Goal: Task Accomplishment & Management: Contribute content

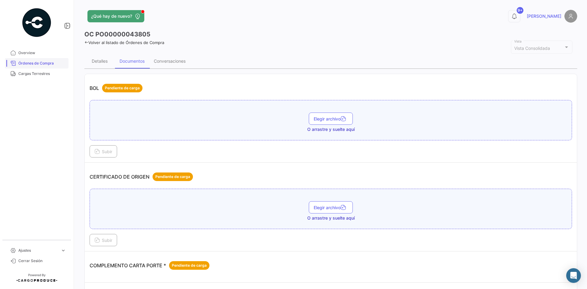
scroll to position [275, 0]
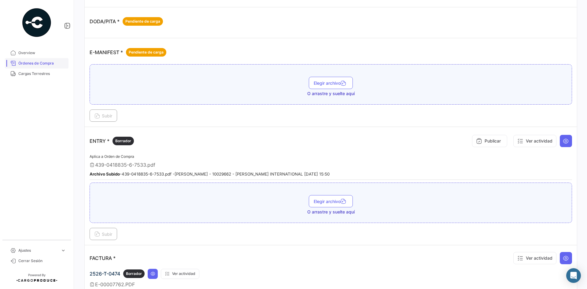
click at [31, 60] on span "Órdenes de Compra" at bounding box center [42, 62] width 48 height 5
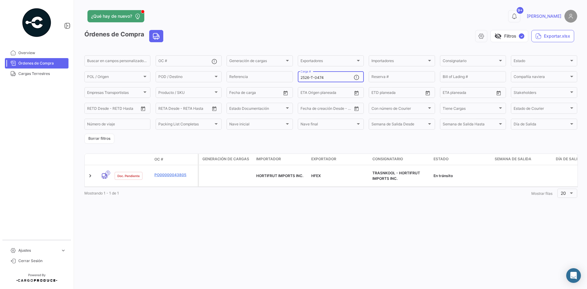
click at [338, 78] on input "2526-T-0474" at bounding box center [326, 77] width 53 height 4
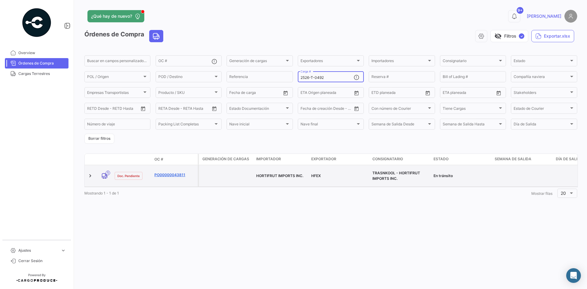
type input "2526-T-0492"
click at [168, 172] on link "PO00000043811" at bounding box center [174, 174] width 41 height 5
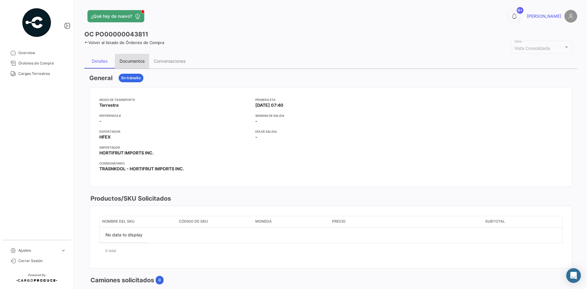
click at [122, 60] on div "Documentos" at bounding box center [131, 60] width 25 height 5
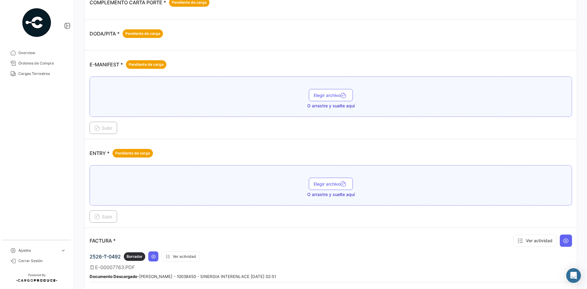
scroll to position [275, 0]
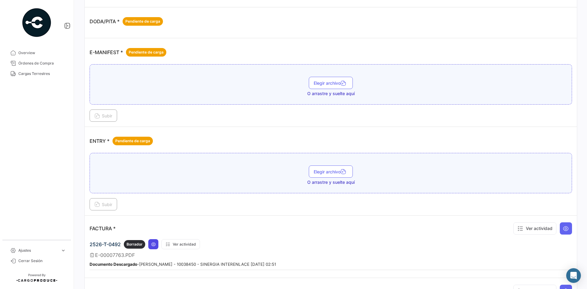
click at [155, 248] on button at bounding box center [153, 244] width 10 height 10
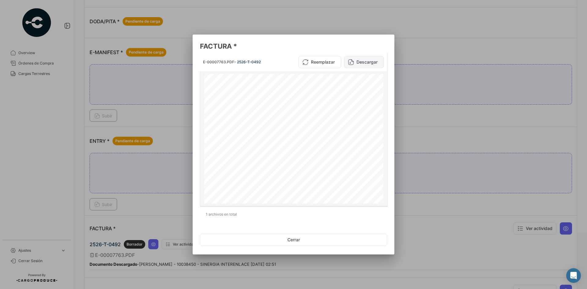
click at [368, 61] on button "Descargar" at bounding box center [364, 62] width 40 height 12
click at [289, 238] on button "Cerrar" at bounding box center [293, 239] width 187 height 12
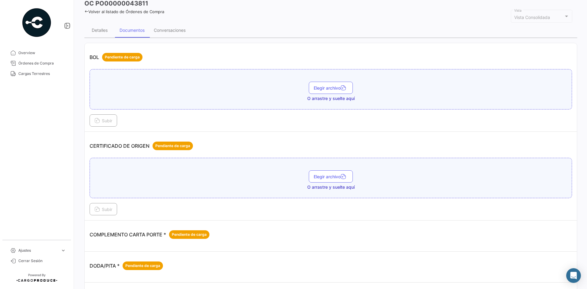
scroll to position [0, 0]
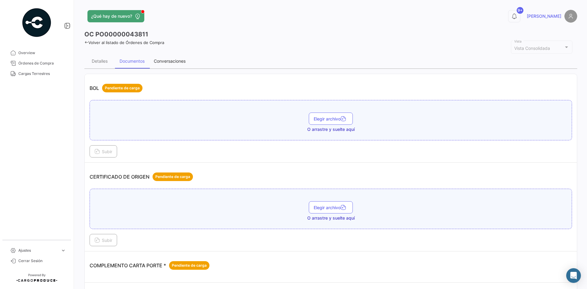
click at [174, 60] on div "Conversaciones" at bounding box center [170, 60] width 32 height 5
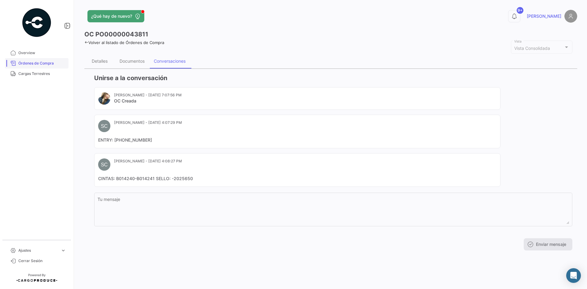
click at [50, 61] on span "Órdenes de Compra" at bounding box center [42, 62] width 48 height 5
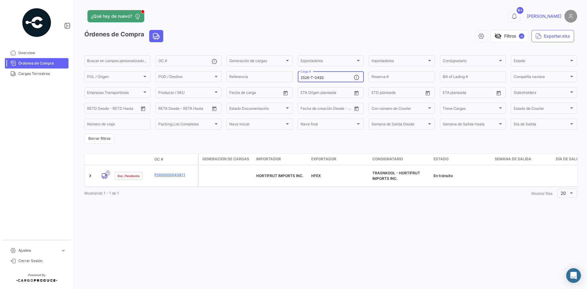
click at [335, 78] on input "2526-T-0492" at bounding box center [326, 77] width 53 height 4
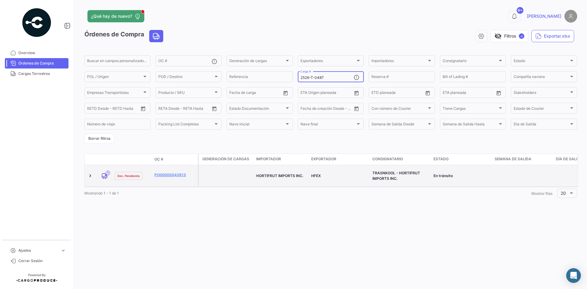
type input "2526-T-0487"
click at [176, 168] on datatable-body-cell "PO00000043813" at bounding box center [175, 175] width 46 height 21
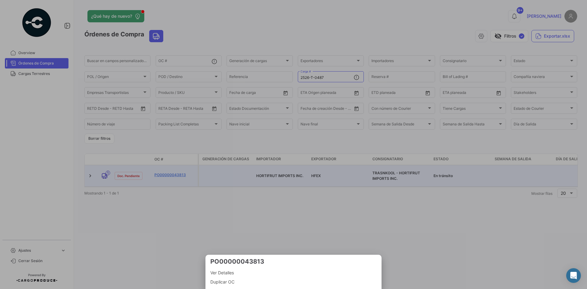
click at [173, 174] on div at bounding box center [293, 144] width 587 height 289
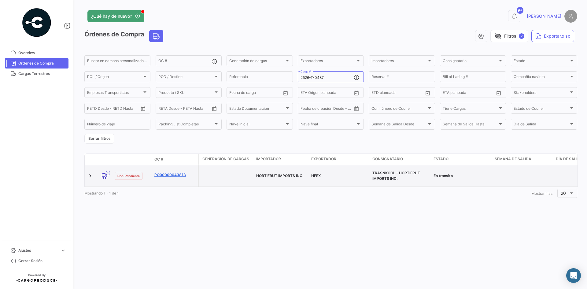
click at [176, 173] on link "PO00000043813" at bounding box center [174, 174] width 41 height 5
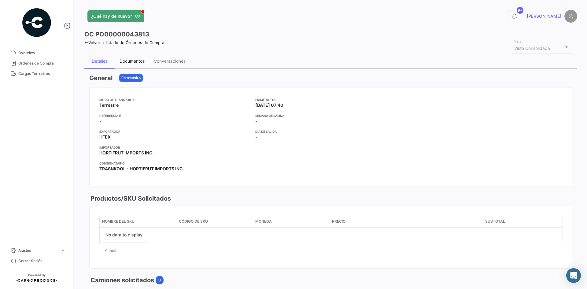
click at [139, 68] on div "Documentos" at bounding box center [132, 61] width 34 height 15
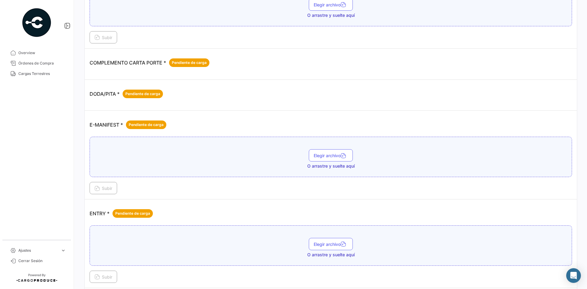
scroll to position [336, 0]
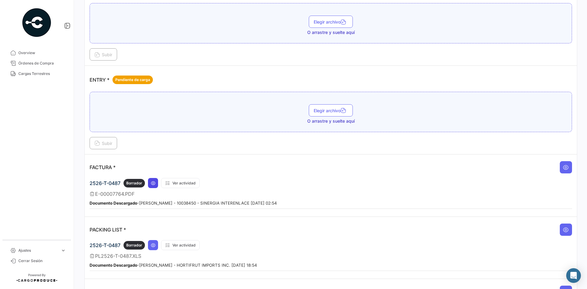
click at [158, 185] on button at bounding box center [153, 183] width 10 height 10
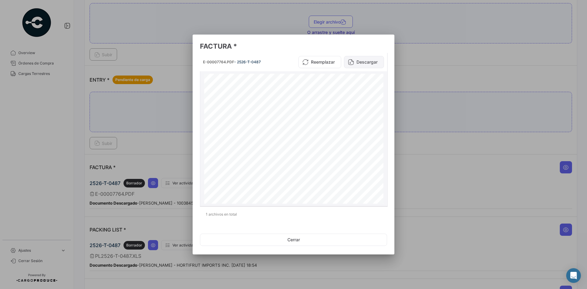
click at [373, 63] on button "Descargar" at bounding box center [364, 62] width 40 height 12
click at [257, 240] on button "Cerrar" at bounding box center [293, 239] width 187 height 12
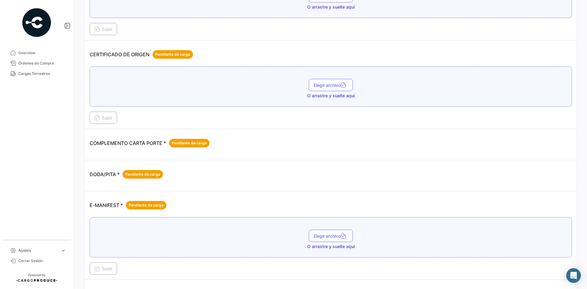
scroll to position [0, 0]
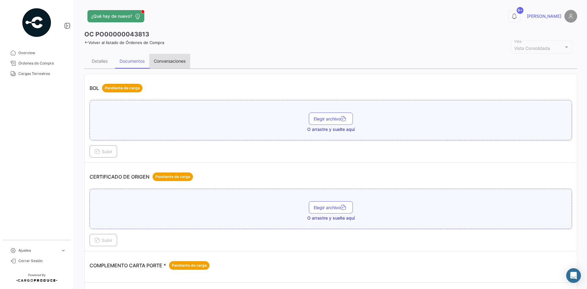
click at [176, 62] on div "Conversaciones" at bounding box center [170, 60] width 32 height 5
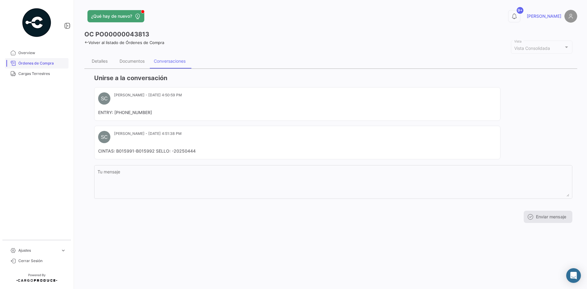
click at [49, 62] on span "Órdenes de Compra" at bounding box center [42, 62] width 48 height 5
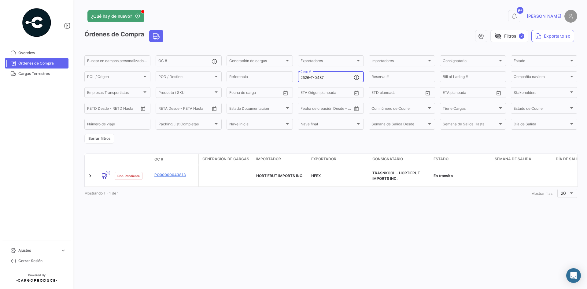
click at [329, 78] on input "2526-T-0487" at bounding box center [326, 77] width 53 height 4
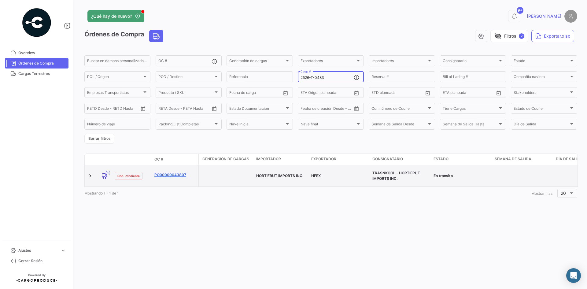
type input "2526-T-0483"
click at [181, 173] on link "PO00000043807" at bounding box center [174, 174] width 41 height 5
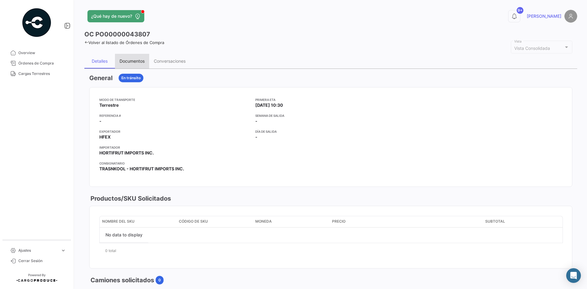
click at [140, 66] on div "Documentos" at bounding box center [132, 61] width 34 height 15
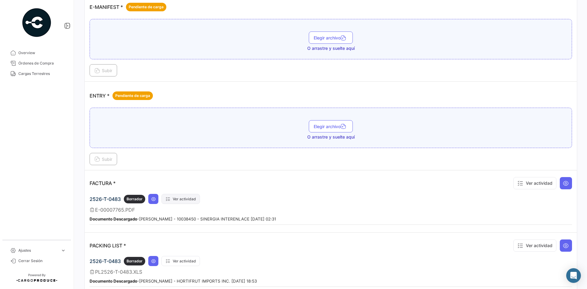
scroll to position [336, 0]
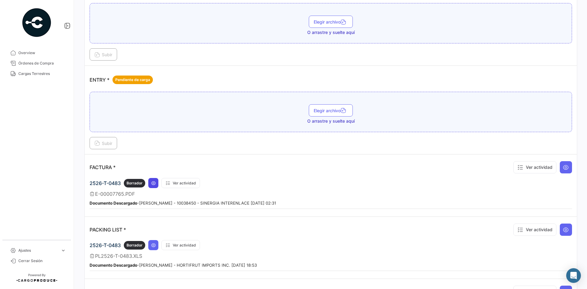
click at [154, 185] on icon at bounding box center [153, 183] width 5 height 5
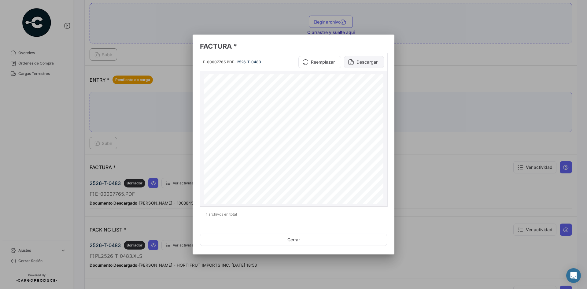
click at [368, 60] on button "Descargar" at bounding box center [364, 62] width 40 height 12
click at [283, 237] on button "Cerrar" at bounding box center [293, 239] width 187 height 12
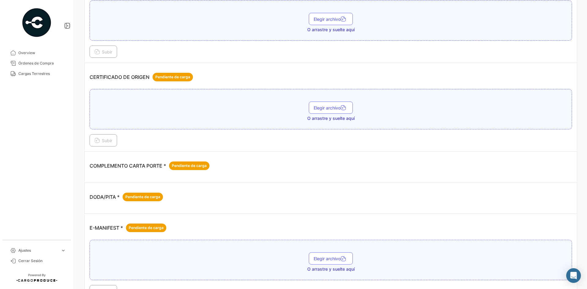
scroll to position [0, 0]
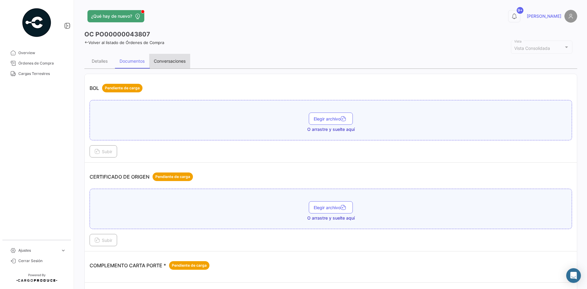
click at [181, 63] on div "Conversaciones" at bounding box center [170, 60] width 32 height 5
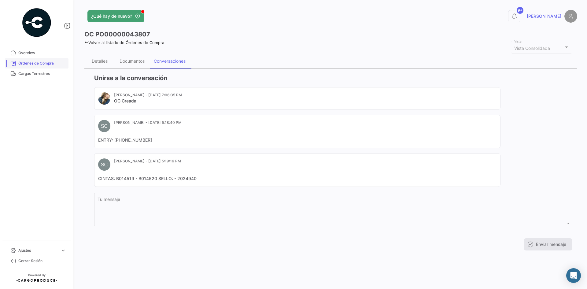
click at [47, 60] on link "Órdenes de Compra" at bounding box center [37, 63] width 64 height 10
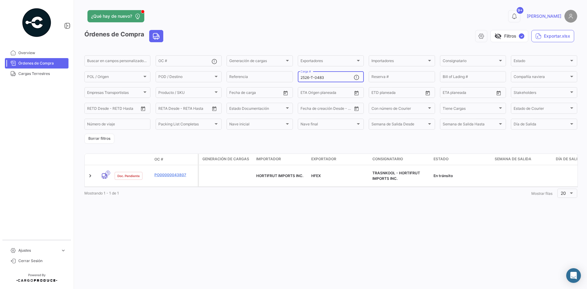
click at [332, 72] on div "2526-T-0483 Carga #" at bounding box center [326, 76] width 53 height 12
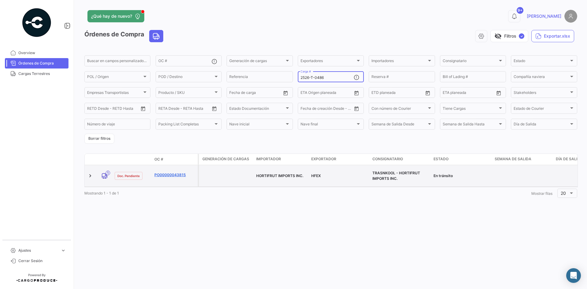
type input "2526-T-0486"
click at [160, 172] on link "PO00000043815" at bounding box center [174, 174] width 41 height 5
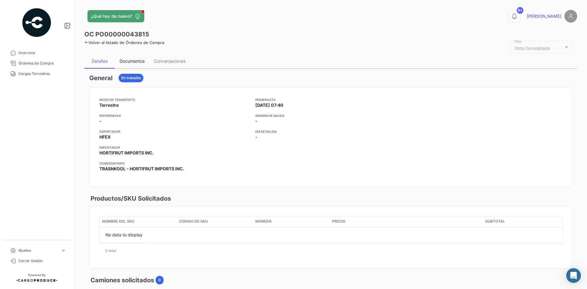
click at [137, 63] on div "Documentos" at bounding box center [131, 60] width 25 height 5
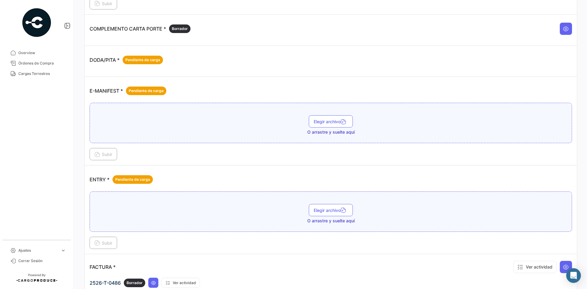
scroll to position [336, 0]
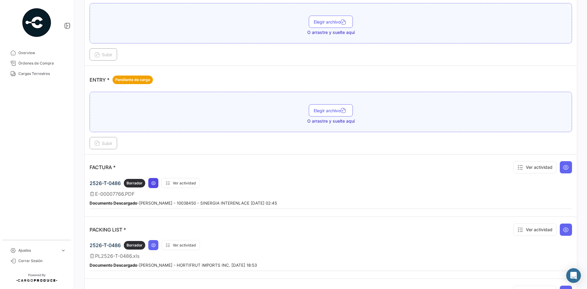
click at [154, 184] on icon at bounding box center [153, 183] width 5 height 5
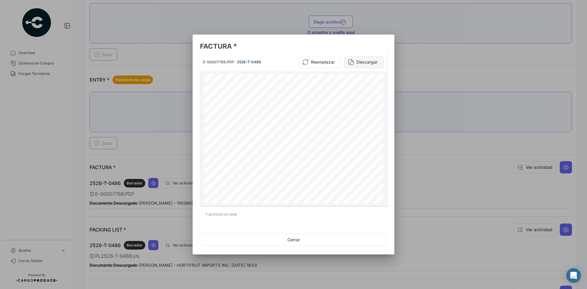
click at [365, 63] on button "Descargar" at bounding box center [364, 62] width 40 height 12
click at [250, 236] on button "Cerrar" at bounding box center [293, 239] width 187 height 12
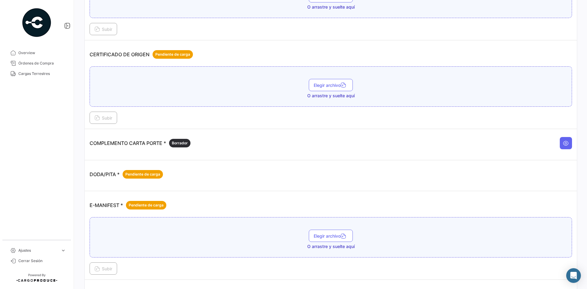
scroll to position [0, 0]
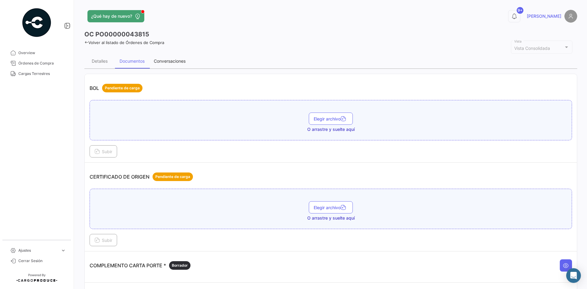
click at [173, 58] on div "Conversaciones" at bounding box center [169, 61] width 41 height 15
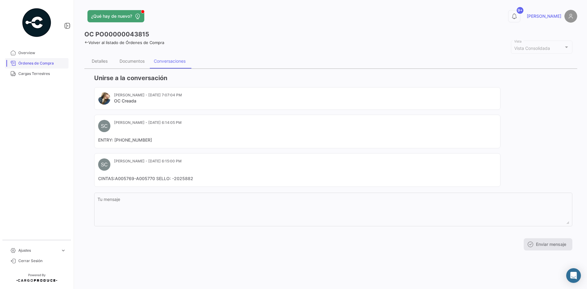
click at [45, 59] on link "Órdenes de Compra" at bounding box center [37, 63] width 64 height 10
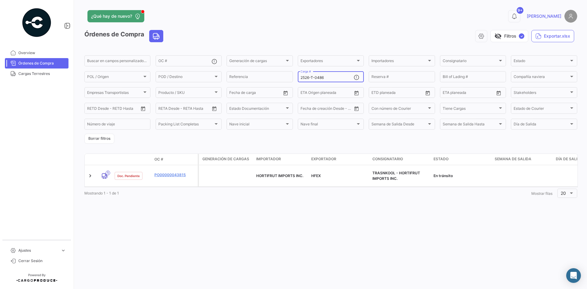
click at [329, 78] on input "2526-T-0486" at bounding box center [326, 77] width 53 height 4
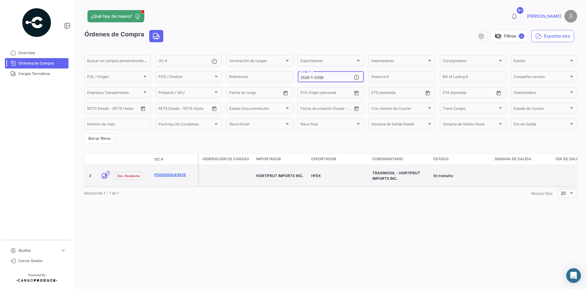
type input "2526-T-0556"
click at [174, 172] on link "PO00000043816" at bounding box center [174, 174] width 41 height 5
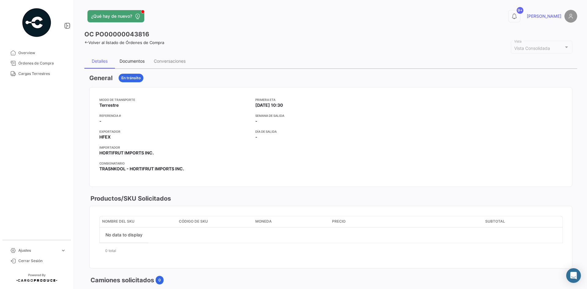
click at [146, 65] on div "Documentos" at bounding box center [132, 61] width 34 height 15
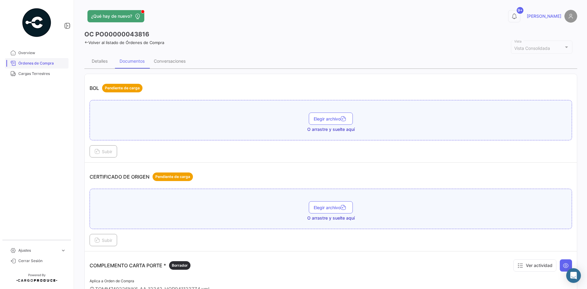
click at [45, 61] on span "Órdenes de Compra" at bounding box center [42, 62] width 48 height 5
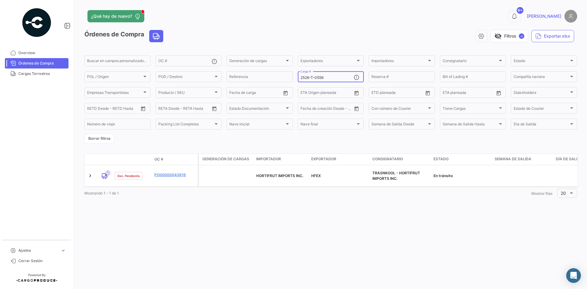
click at [330, 77] on input "2526-T-0556" at bounding box center [326, 77] width 53 height 4
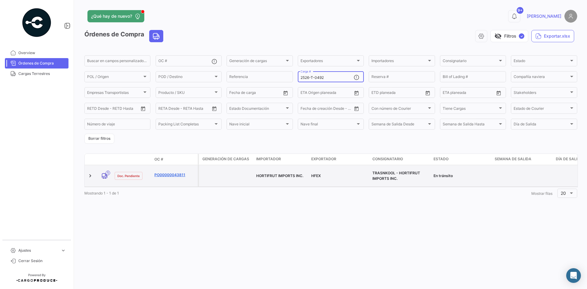
type input "2526-T-0492"
click at [166, 172] on link "PO00000043811" at bounding box center [174, 174] width 41 height 5
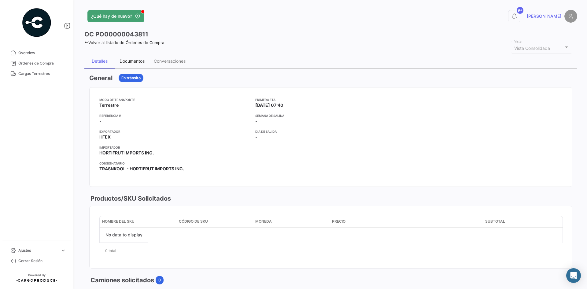
click at [132, 66] on div "Documentos" at bounding box center [132, 61] width 34 height 15
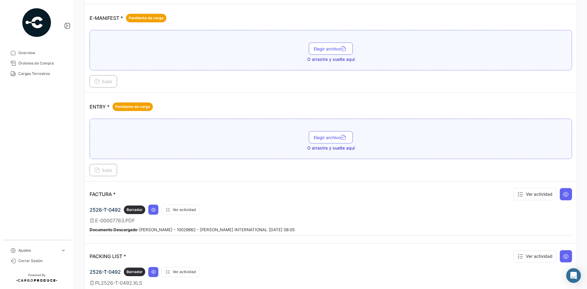
scroll to position [367, 0]
click at [100, 166] on button "Subir" at bounding box center [103, 169] width 27 height 12
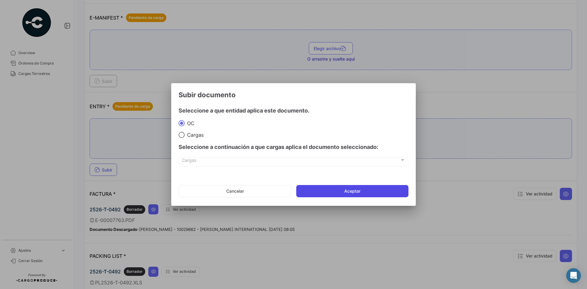
click at [348, 190] on button "Aceptar" at bounding box center [352, 191] width 112 height 12
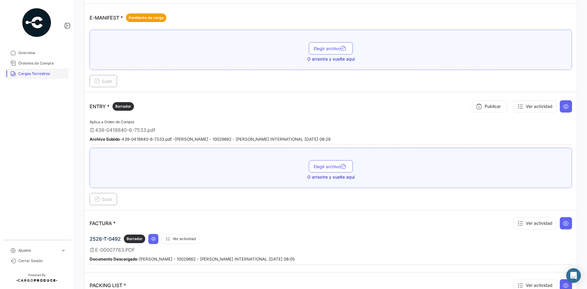
click at [47, 62] on span "Órdenes de Compra" at bounding box center [42, 62] width 48 height 5
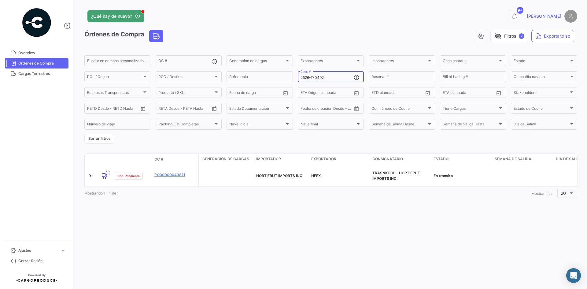
click at [336, 78] on input "2526-T-0492" at bounding box center [326, 77] width 53 height 4
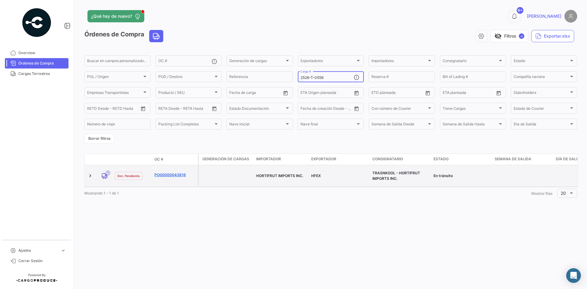
type input "2526-T-0556"
click at [174, 172] on link "PO00000043816" at bounding box center [174, 174] width 41 height 5
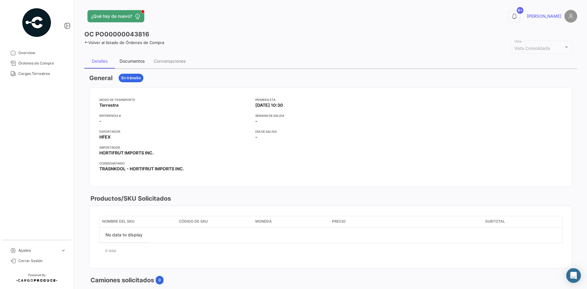
click at [137, 62] on div "Documentos" at bounding box center [131, 60] width 25 height 5
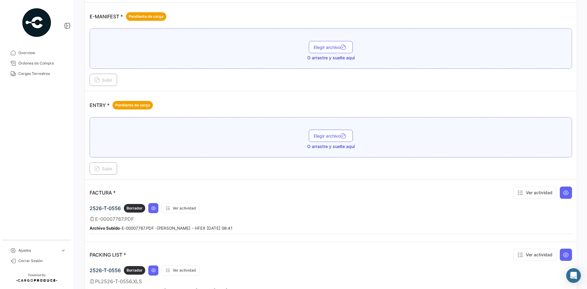
scroll to position [397, 0]
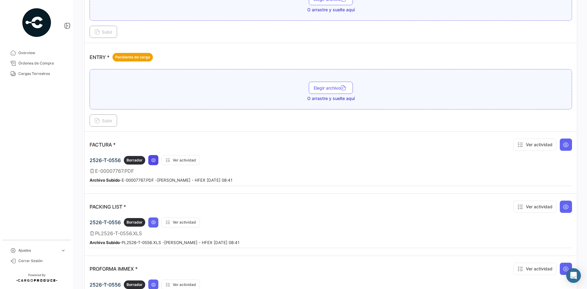
click at [151, 160] on icon at bounding box center [153, 160] width 5 height 5
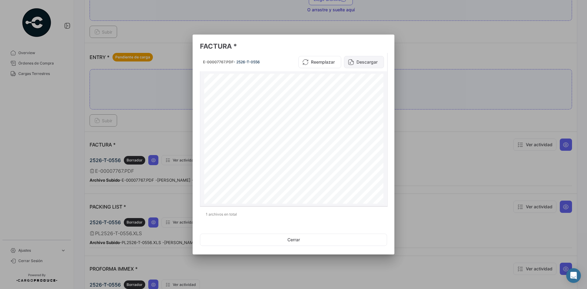
click at [371, 64] on button "Descargar" at bounding box center [364, 62] width 40 height 12
click at [278, 239] on button "Cerrar" at bounding box center [293, 239] width 187 height 12
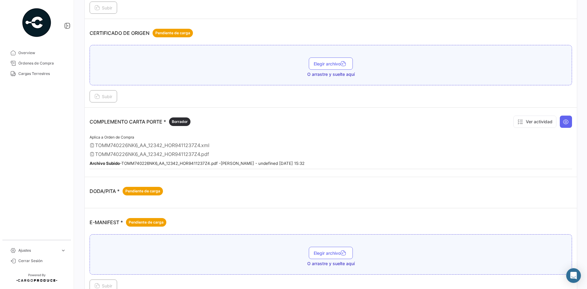
scroll to position [0, 0]
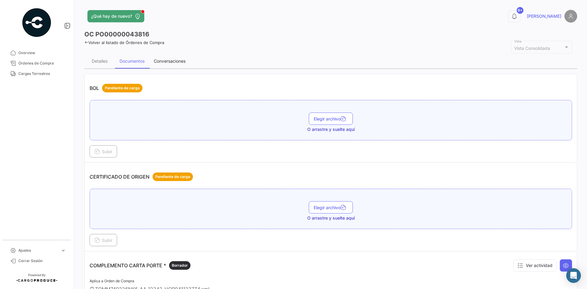
click at [181, 67] on div "Conversaciones" at bounding box center [169, 61] width 41 height 15
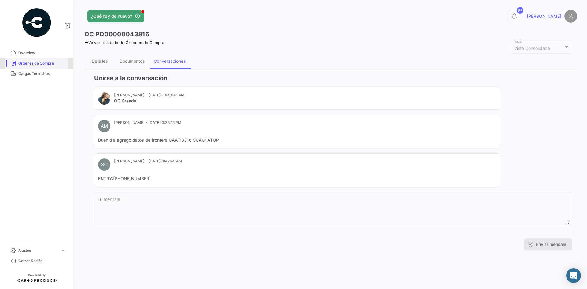
click at [35, 63] on span "Órdenes de Compra" at bounding box center [42, 62] width 48 height 5
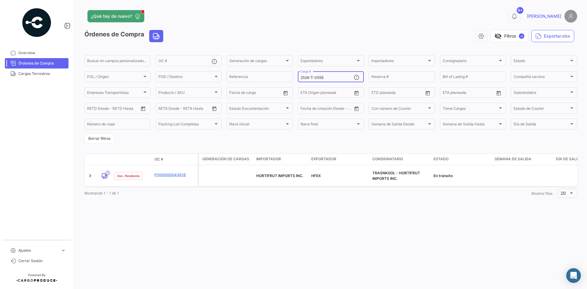
click at [329, 79] on input "2526-T-0556" at bounding box center [326, 77] width 53 height 4
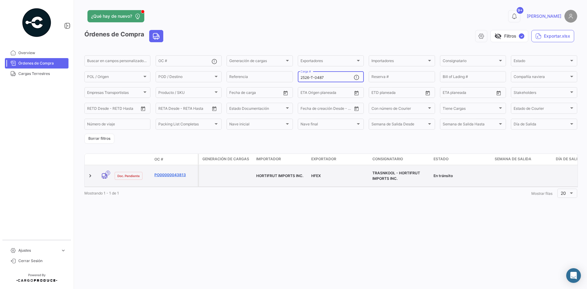
type input "2526-T-0487"
click at [173, 172] on link "PO00000043813" at bounding box center [174, 174] width 41 height 5
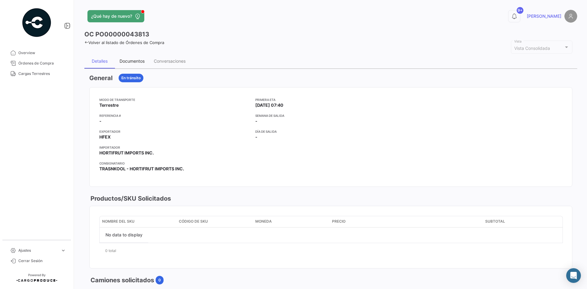
click at [129, 64] on div "Documentos" at bounding box center [131, 60] width 25 height 5
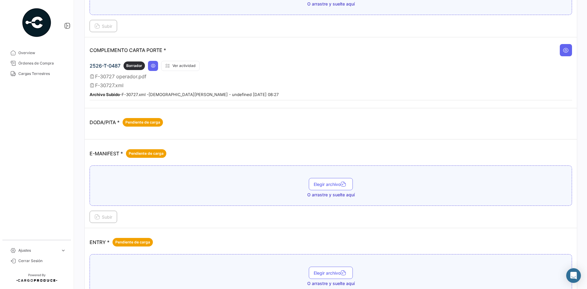
scroll to position [367, 0]
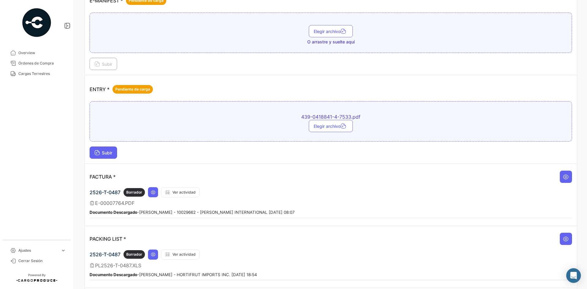
click at [108, 153] on span "Subir" at bounding box center [103, 152] width 18 height 5
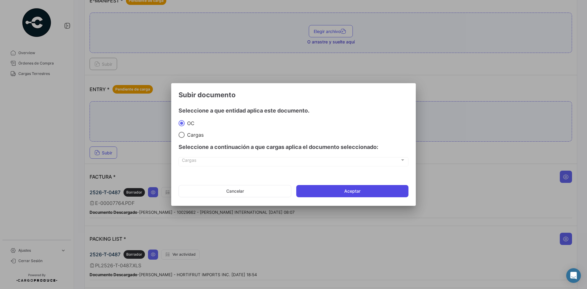
click at [372, 195] on button "Aceptar" at bounding box center [352, 191] width 112 height 12
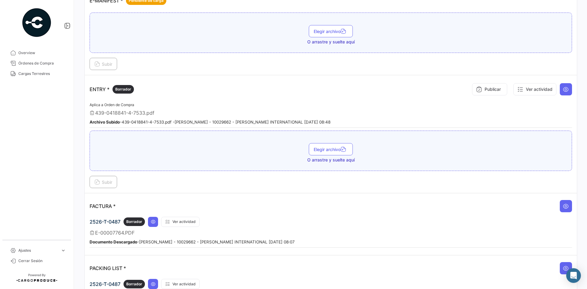
drag, startPoint x: 44, startPoint y: 63, endPoint x: 78, endPoint y: 74, distance: 35.7
click at [44, 63] on span "Órdenes de Compra" at bounding box center [42, 62] width 48 height 5
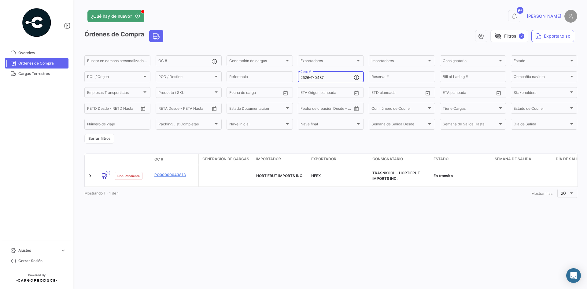
click at [329, 75] on input "2526-T-0487" at bounding box center [326, 77] width 53 height 4
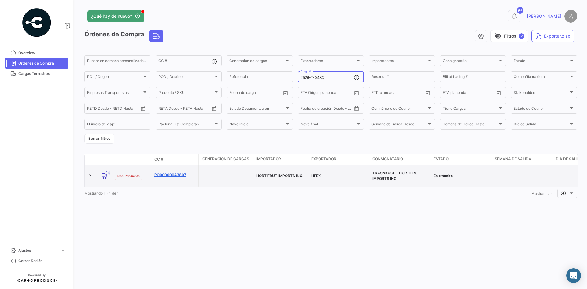
type input "2526-T-0483"
click at [167, 172] on link "PO00000043807" at bounding box center [174, 174] width 41 height 5
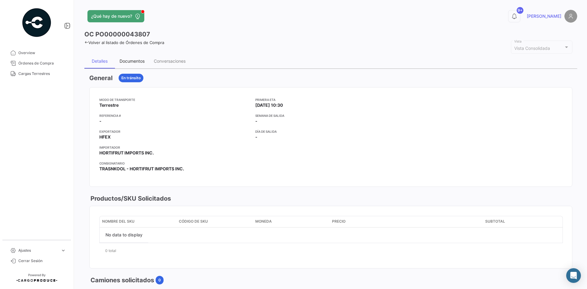
click at [134, 60] on div "Documentos" at bounding box center [131, 60] width 25 height 5
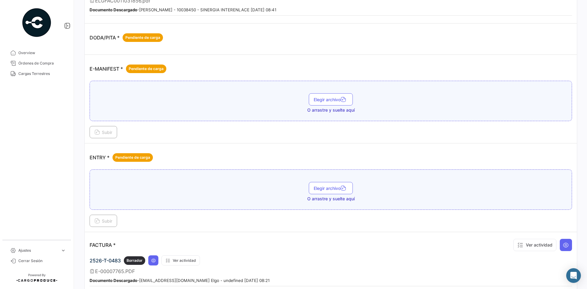
scroll to position [306, 0]
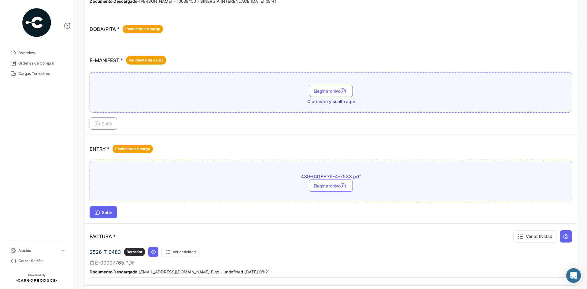
click at [107, 210] on span "Subir" at bounding box center [103, 212] width 18 height 5
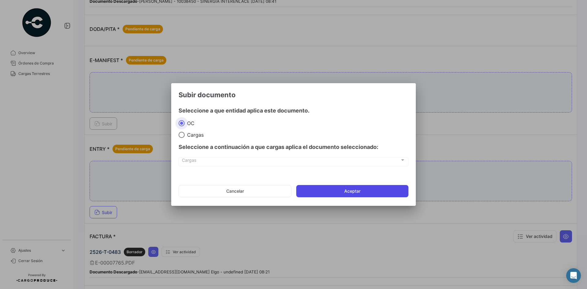
click at [350, 193] on button "Aceptar" at bounding box center [352, 191] width 112 height 12
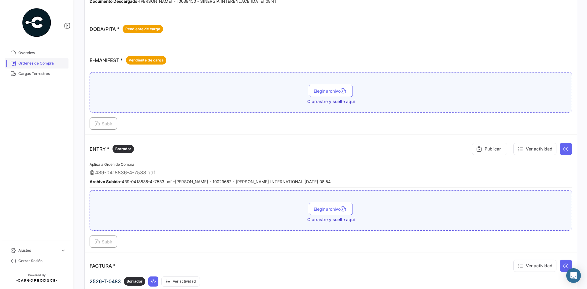
click at [38, 65] on span "Órdenes de Compra" at bounding box center [42, 62] width 48 height 5
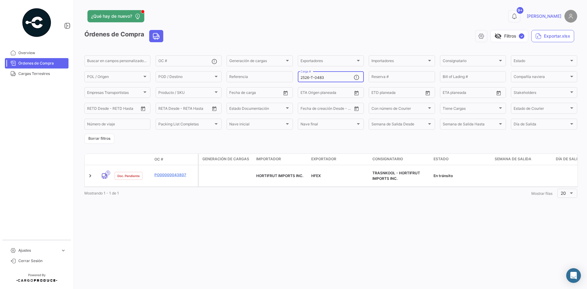
click at [324, 77] on input "2526-T-0483" at bounding box center [326, 77] width 53 height 4
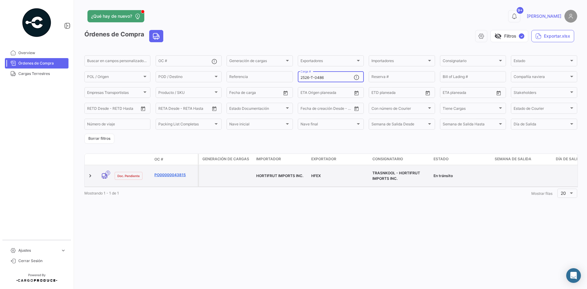
type input "2526-T-0486"
click at [167, 172] on link "PO00000043815" at bounding box center [174, 174] width 41 height 5
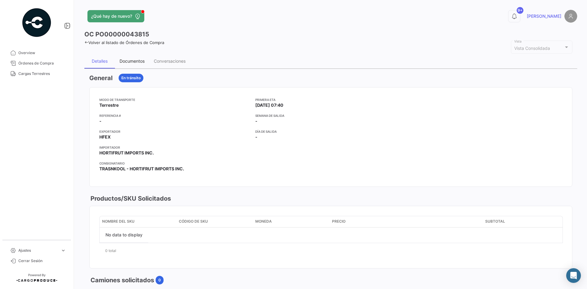
click at [133, 61] on div "Documentos" at bounding box center [131, 60] width 25 height 5
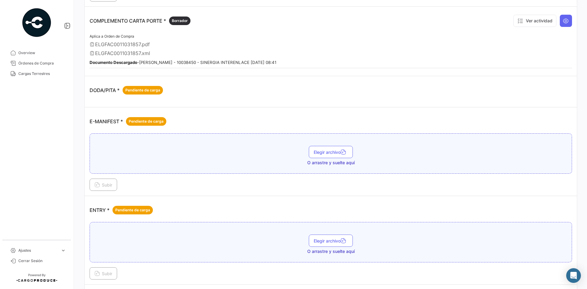
scroll to position [306, 0]
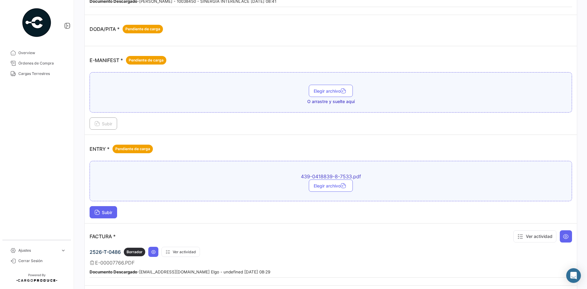
click at [107, 211] on span "Subir" at bounding box center [103, 212] width 18 height 5
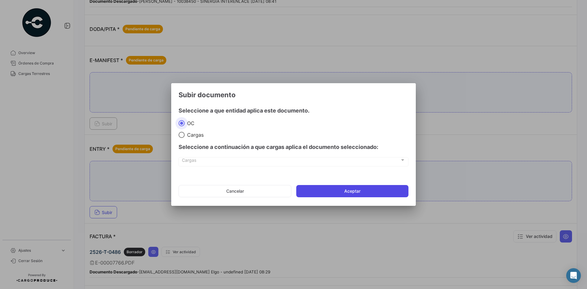
click at [331, 192] on button "Aceptar" at bounding box center [352, 191] width 112 height 12
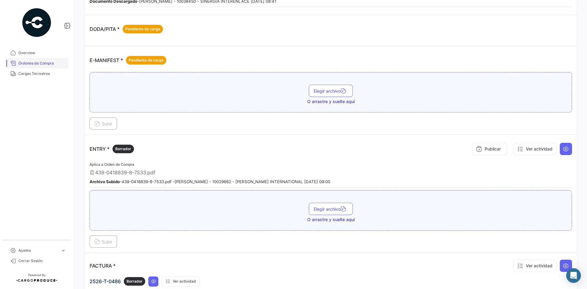
drag, startPoint x: 30, startPoint y: 62, endPoint x: 47, endPoint y: 68, distance: 18.3
click at [30, 62] on span "Órdenes de Compra" at bounding box center [42, 62] width 48 height 5
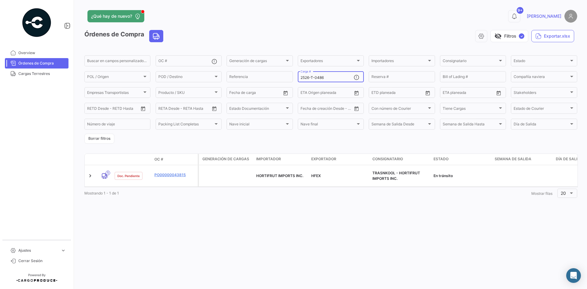
click at [329, 79] on input "2526-T-0486" at bounding box center [326, 77] width 53 height 4
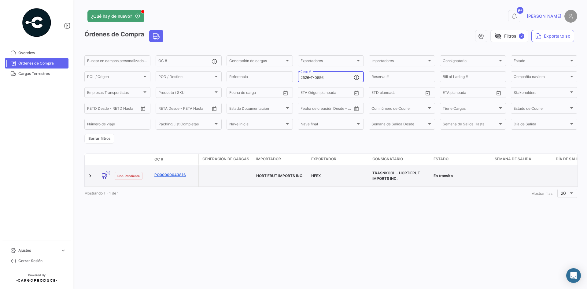
type input "2526-T-0556"
click at [167, 173] on link "PO00000043816" at bounding box center [174, 174] width 41 height 5
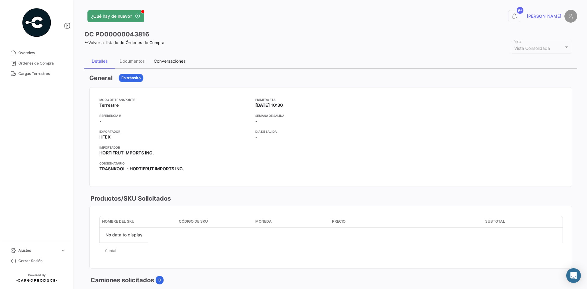
click at [180, 64] on div "Conversaciones" at bounding box center [170, 60] width 32 height 5
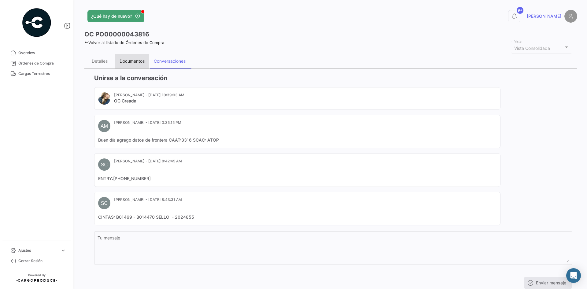
click at [128, 62] on div "Documentos" at bounding box center [131, 60] width 25 height 5
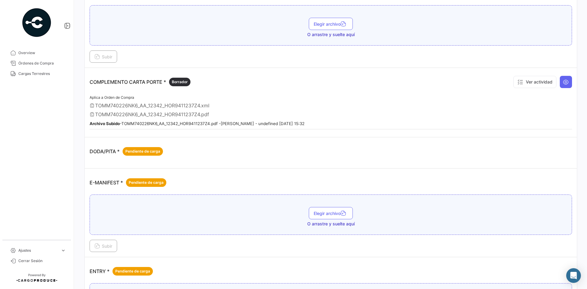
scroll to position [306, 0]
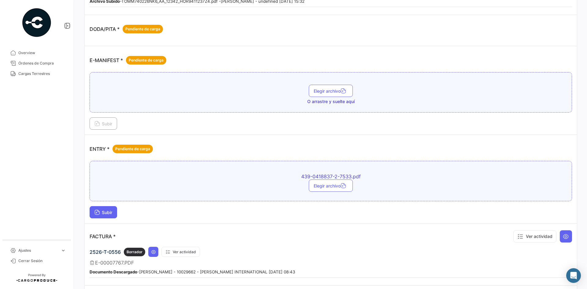
click at [101, 211] on span "Subir" at bounding box center [103, 212] width 18 height 5
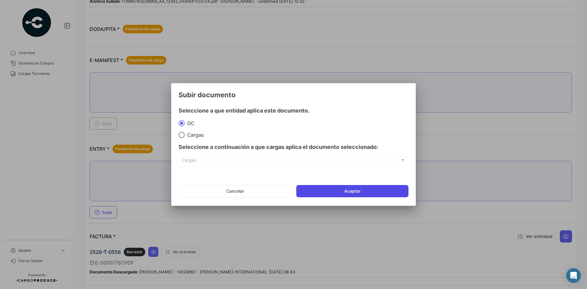
click at [342, 191] on button "Aceptar" at bounding box center [352, 191] width 112 height 12
